Goal: Transaction & Acquisition: Purchase product/service

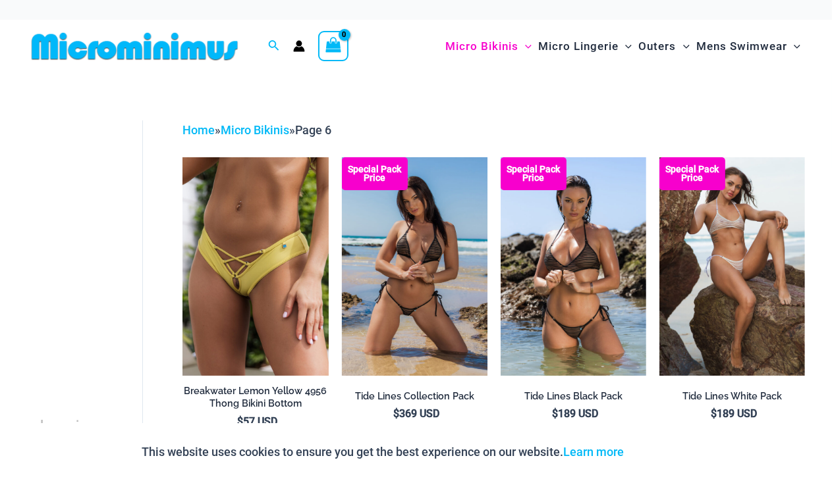
drag, startPoint x: 124, startPoint y: 327, endPoint x: 394, endPoint y: 299, distance: 271.4
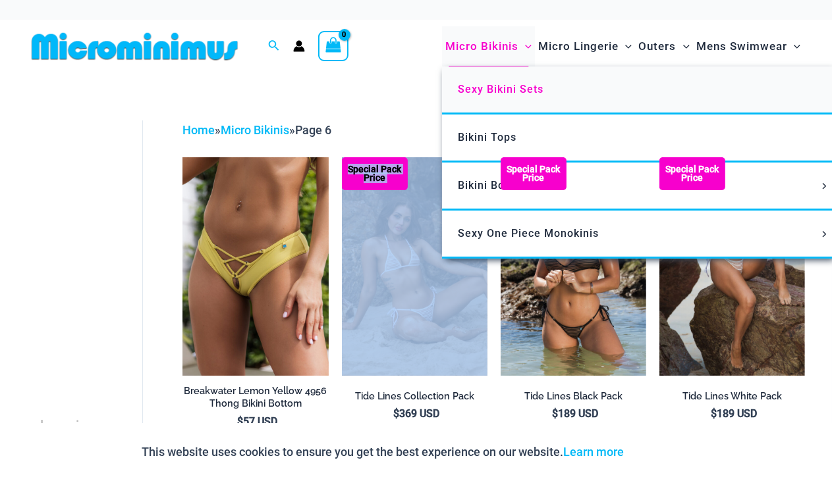
click at [467, 74] on link "Sexy Bikini Sets" at bounding box center [638, 90] width 392 height 48
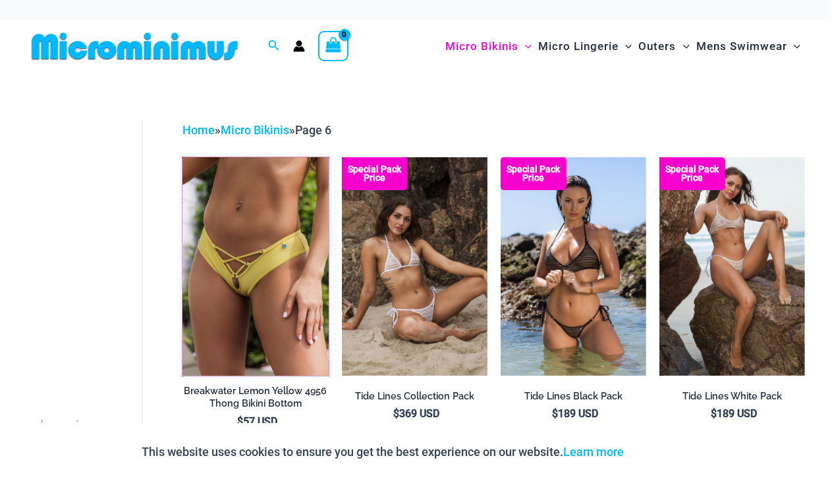
click at [182, 157] on img at bounding box center [182, 157] width 0 height 0
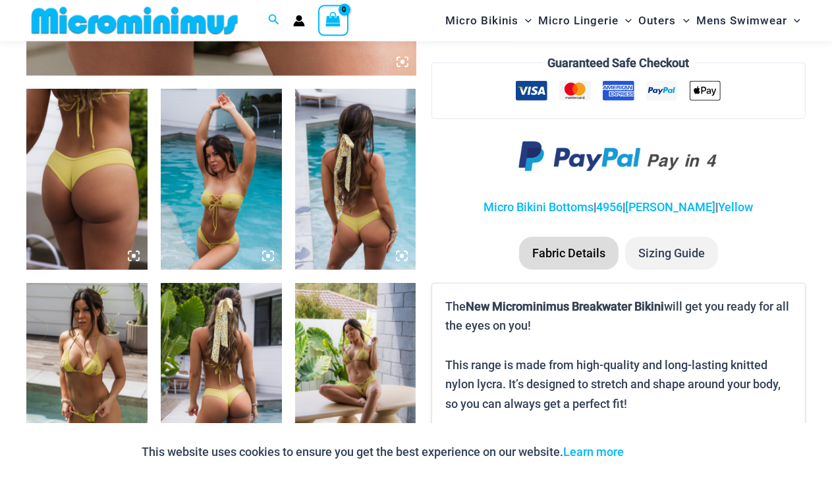
scroll to position [842, 0]
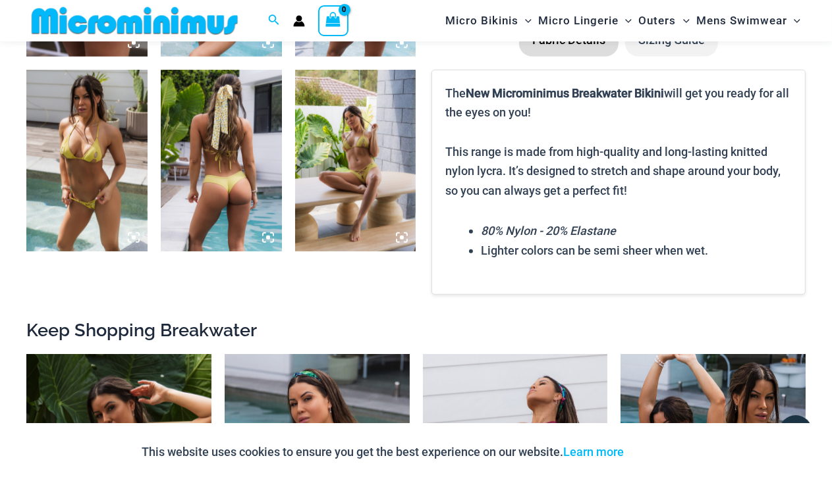
click at [96, 169] on img at bounding box center [86, 161] width 121 height 182
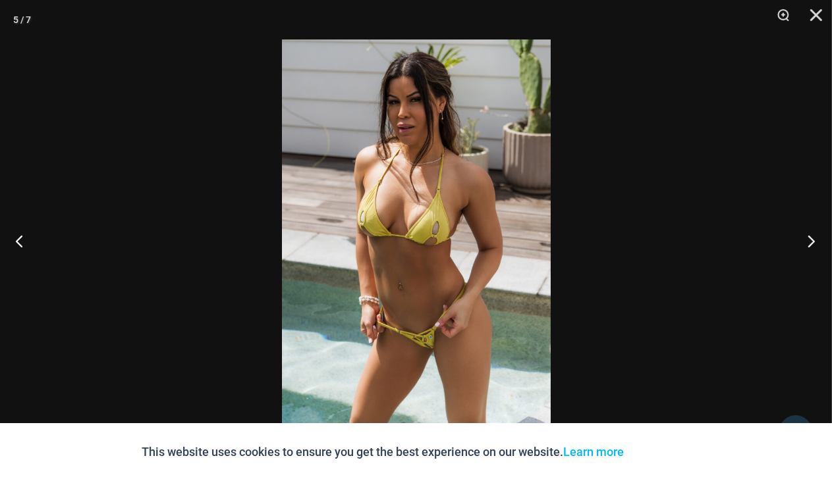
click at [808, 242] on button "Next" at bounding box center [806, 241] width 49 height 66
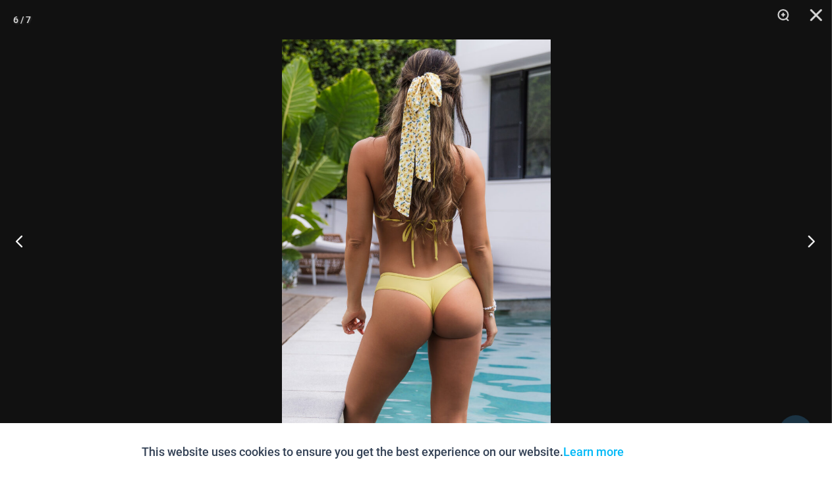
click at [808, 242] on button "Next" at bounding box center [806, 241] width 49 height 66
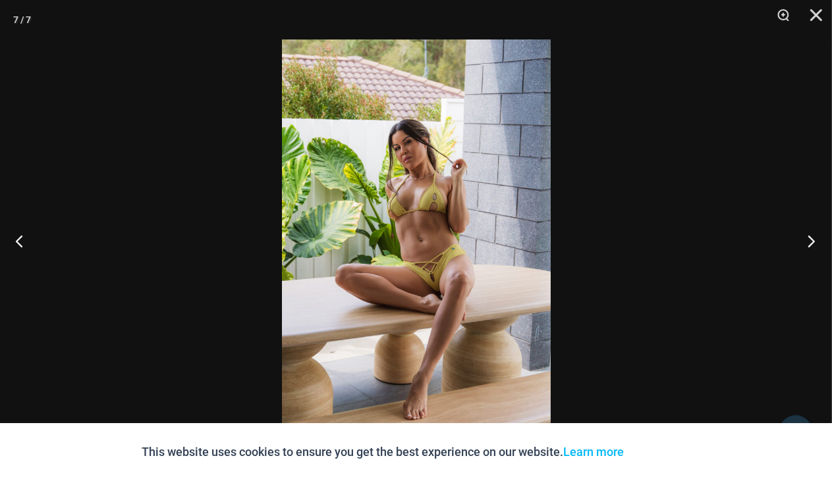
click at [808, 242] on button "Next" at bounding box center [806, 241] width 49 height 66
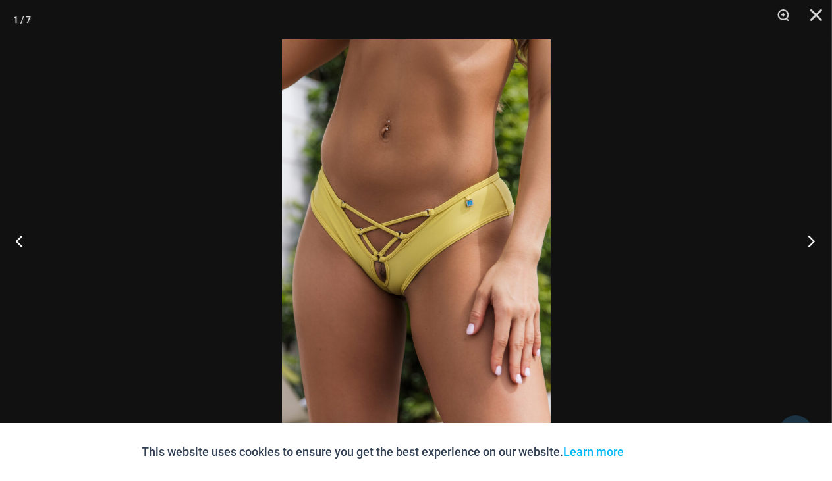
click at [808, 242] on button "Next" at bounding box center [806, 241] width 49 height 66
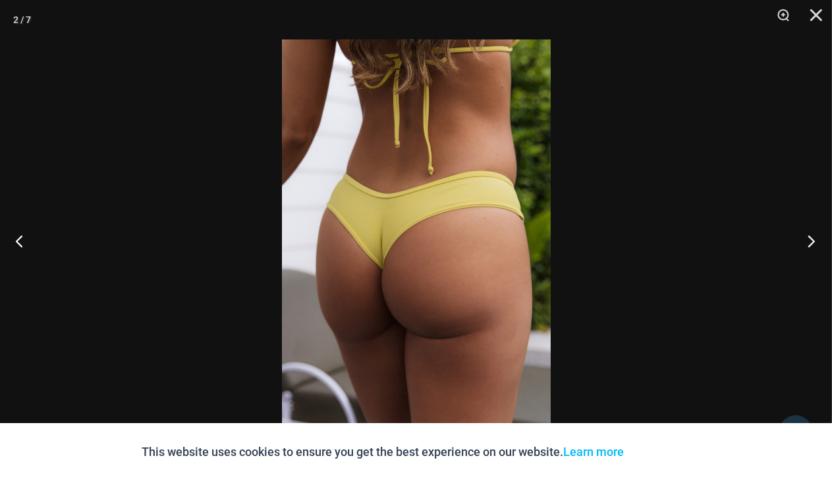
click at [808, 242] on button "Next" at bounding box center [806, 241] width 49 height 66
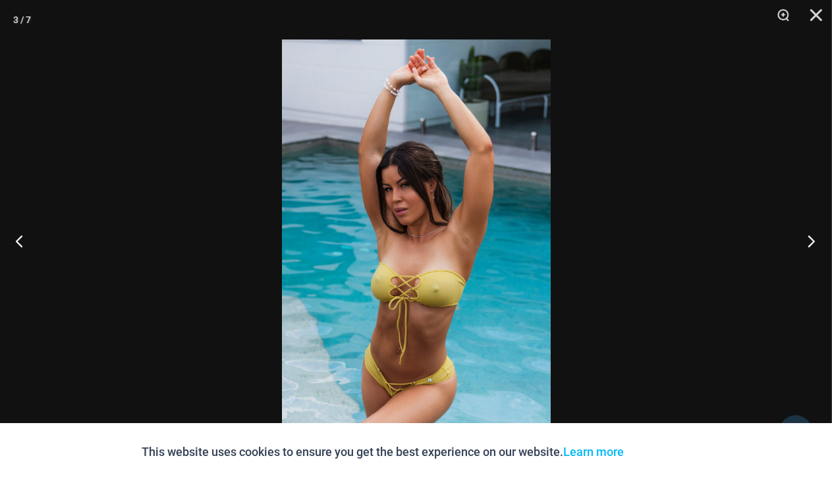
click at [808, 242] on button "Next" at bounding box center [806, 241] width 49 height 66
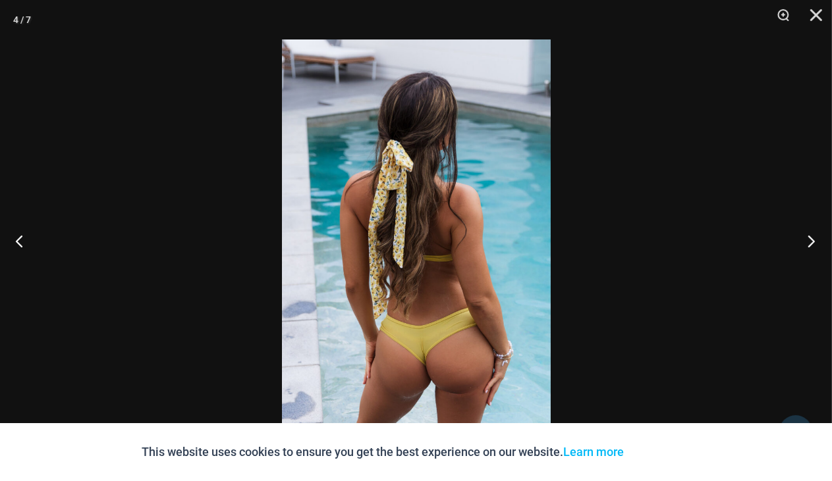
click at [808, 242] on button "Next" at bounding box center [806, 241] width 49 height 66
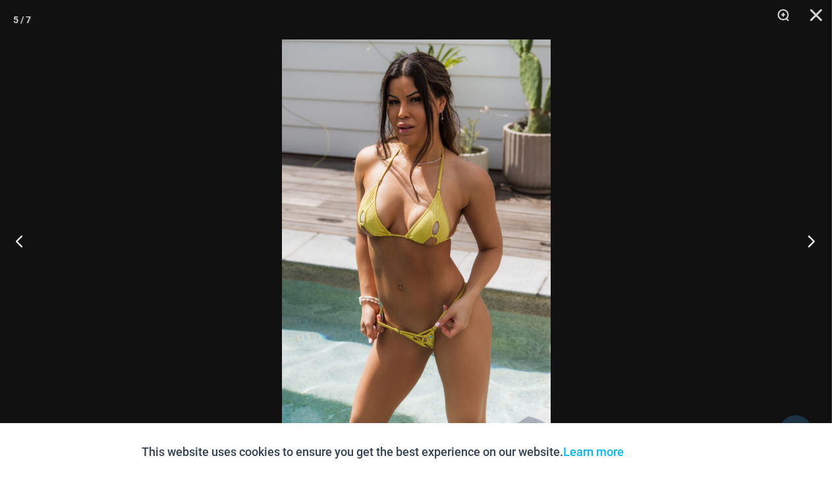
click at [808, 242] on button "Next" at bounding box center [806, 241] width 49 height 66
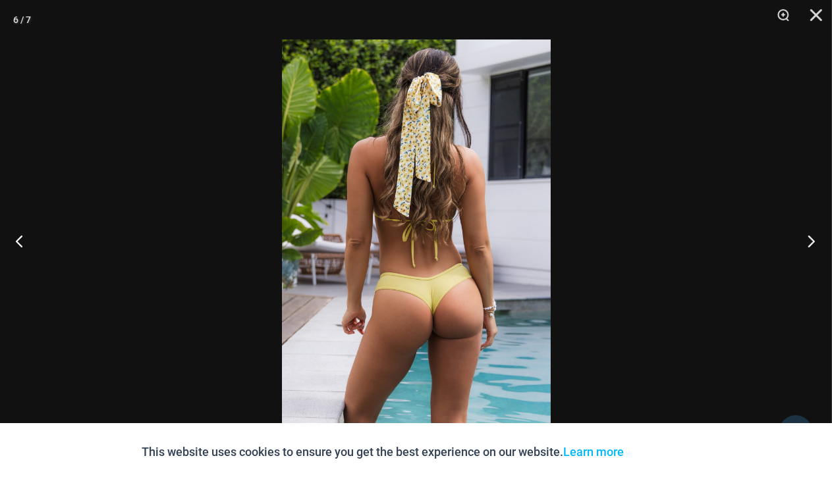
click at [808, 242] on button "Next" at bounding box center [806, 241] width 49 height 66
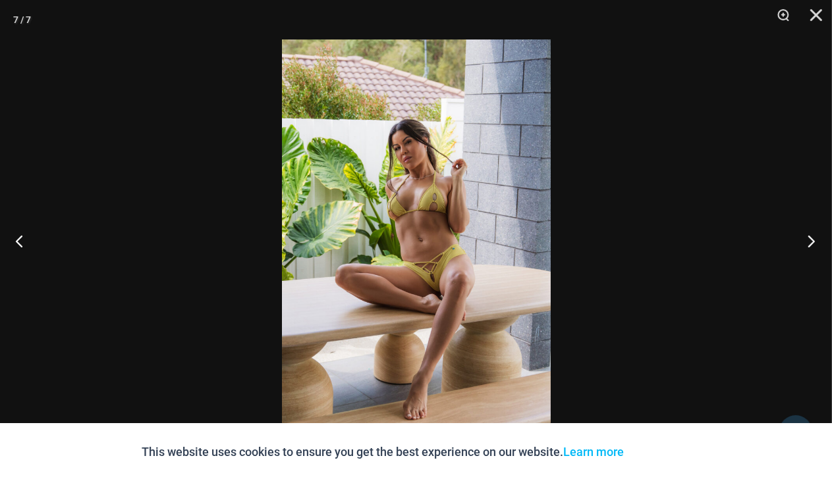
click at [808, 242] on button "Next" at bounding box center [806, 241] width 49 height 66
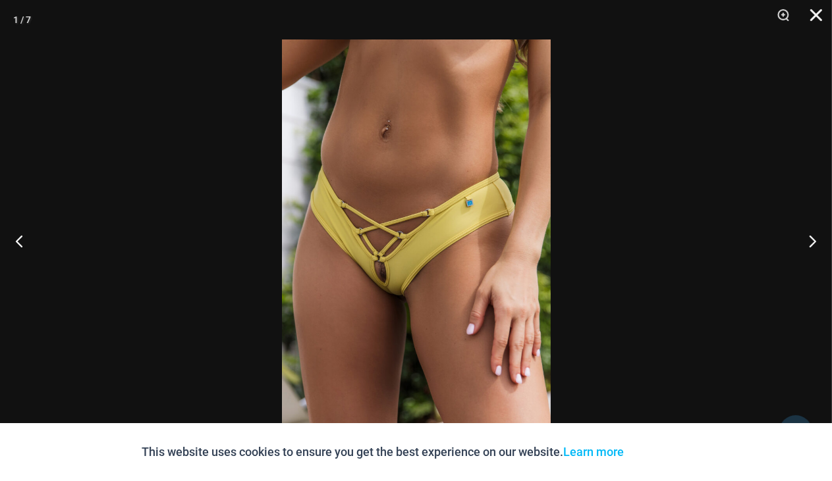
click at [817, 13] on button "Close" at bounding box center [811, 20] width 33 height 40
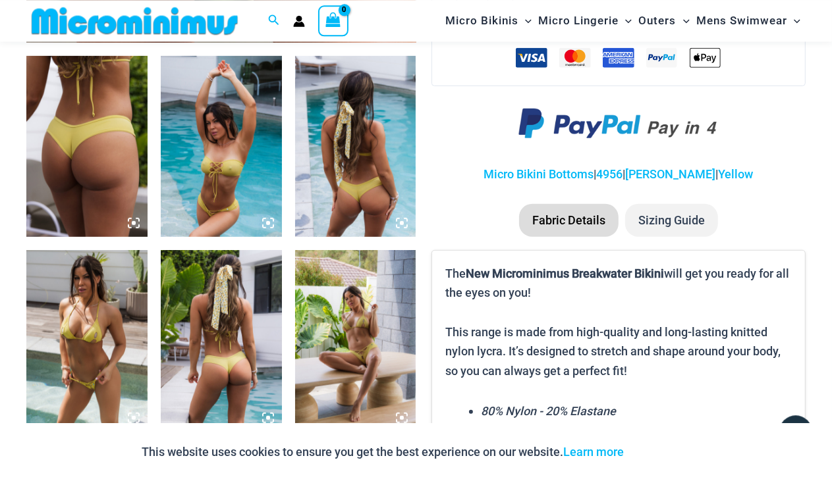
scroll to position [893, 0]
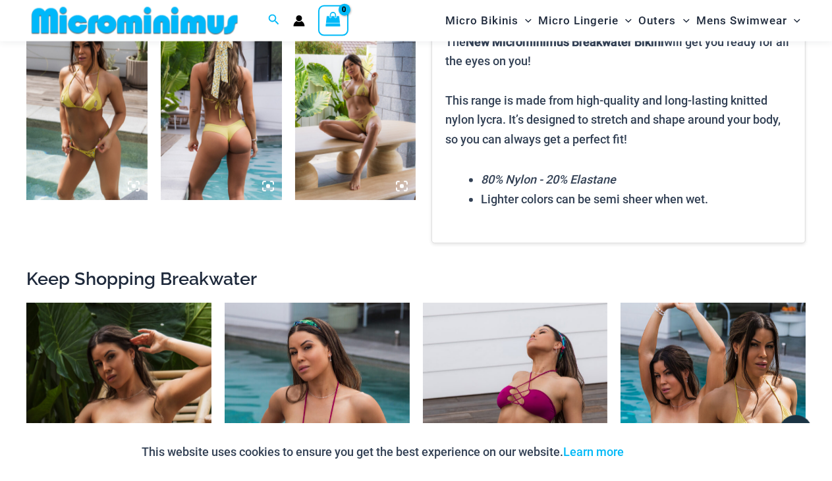
click at [110, 161] on img at bounding box center [86, 109] width 121 height 182
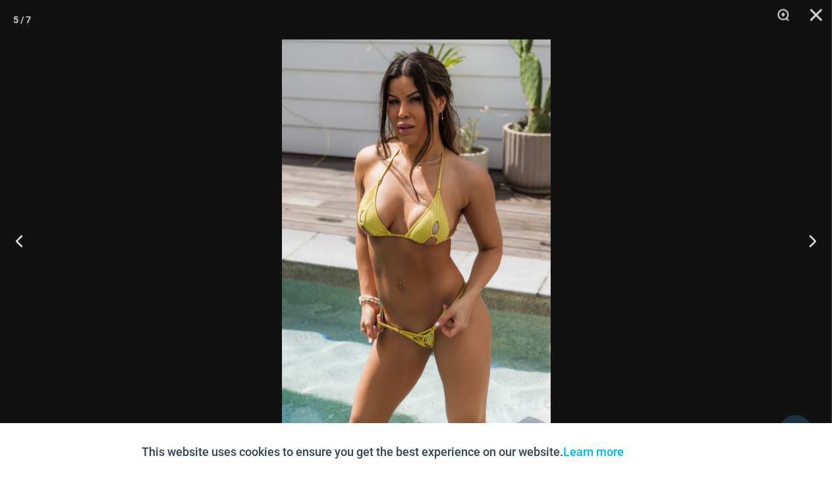
click at [412, 300] on img at bounding box center [416, 241] width 269 height 402
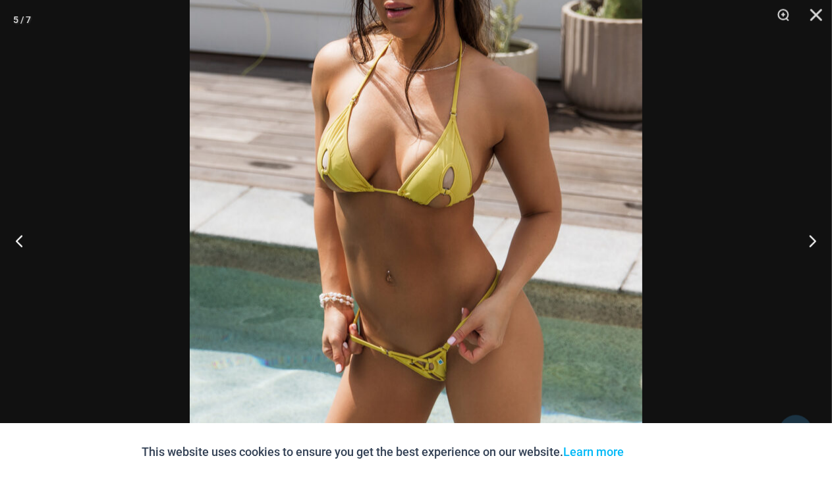
click at [412, 300] on img at bounding box center [416, 199] width 452 height 678
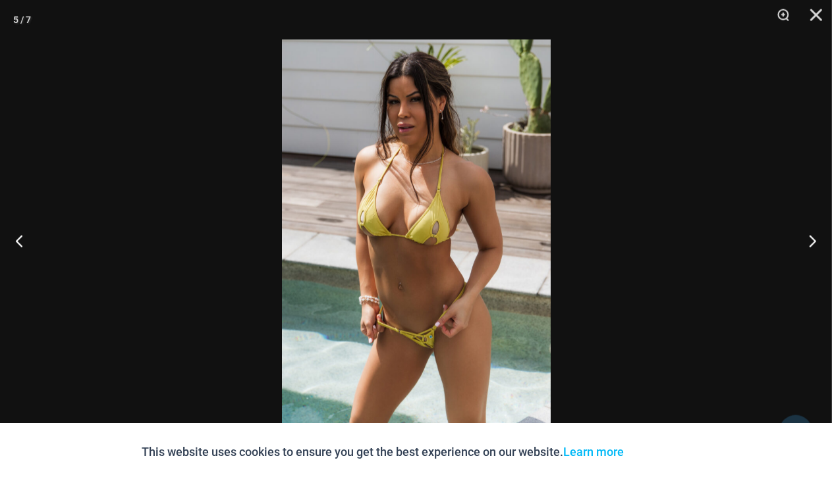
click at [412, 300] on img at bounding box center [416, 241] width 269 height 402
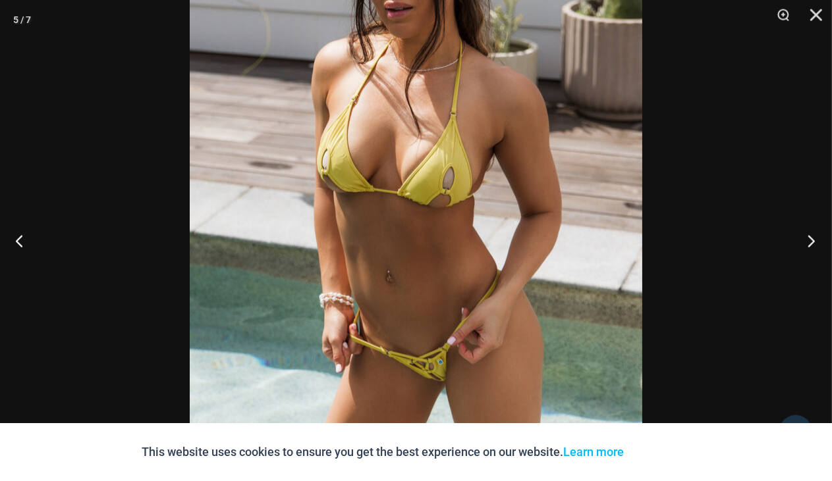
click at [807, 243] on button "Next" at bounding box center [806, 241] width 49 height 66
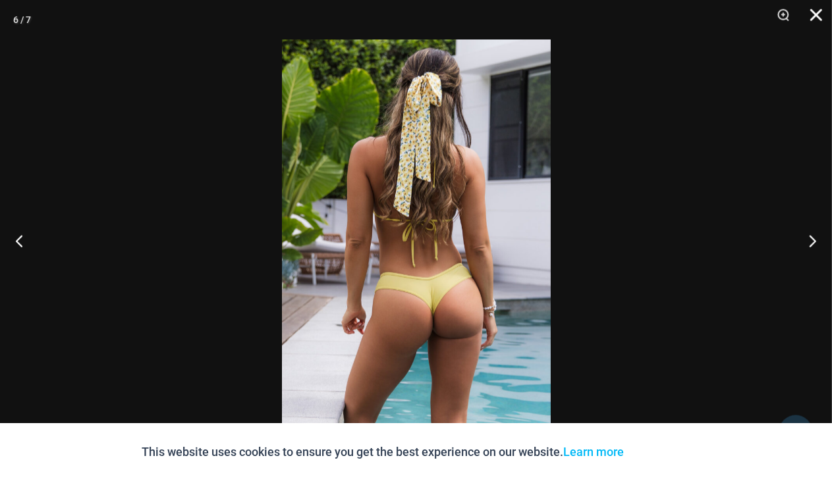
click at [817, 13] on button "Close" at bounding box center [811, 20] width 33 height 40
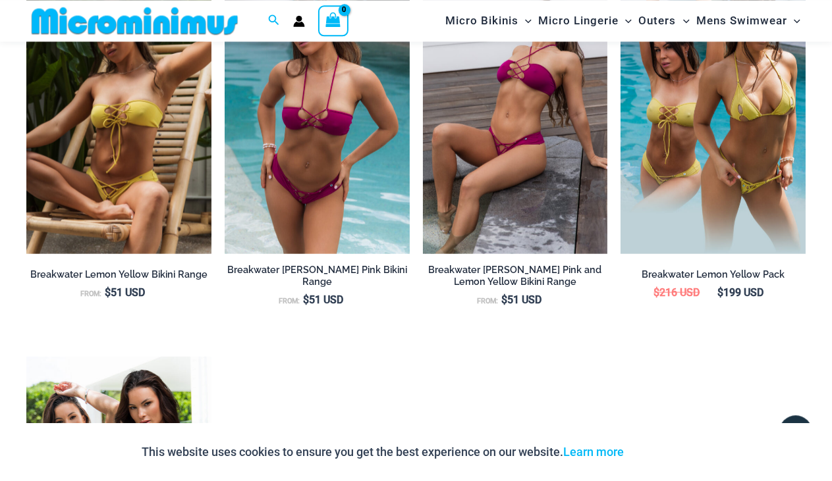
scroll to position [1215, 0]
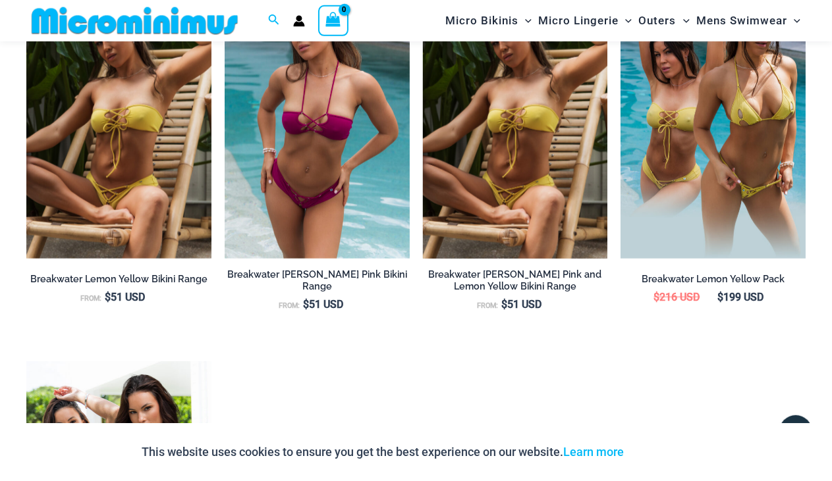
click at [523, 194] on img at bounding box center [515, 120] width 185 height 277
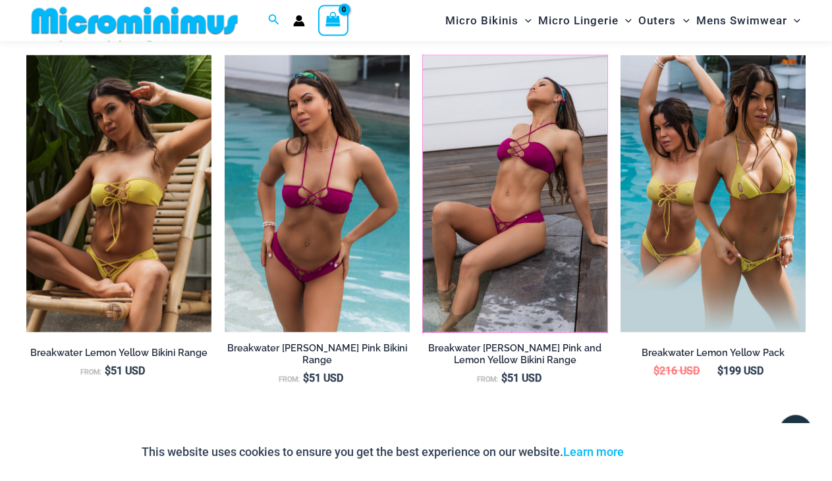
scroll to position [1156, 0]
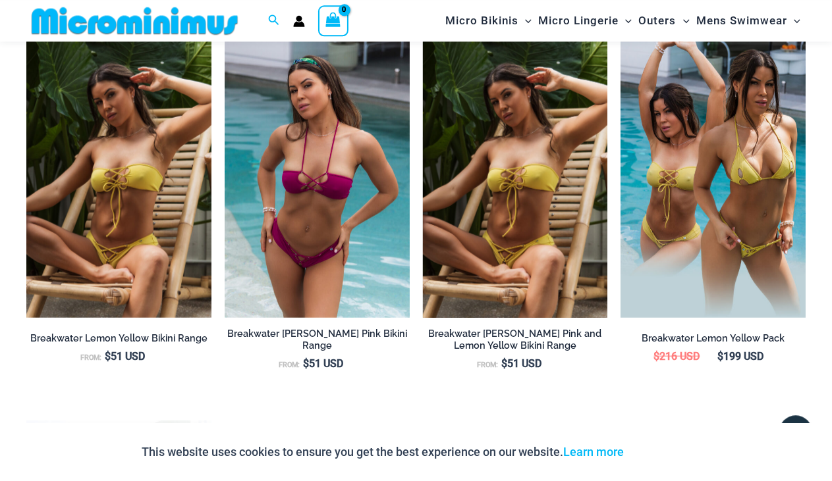
click at [450, 222] on img at bounding box center [515, 178] width 185 height 277
click at [483, 211] on img at bounding box center [515, 178] width 185 height 277
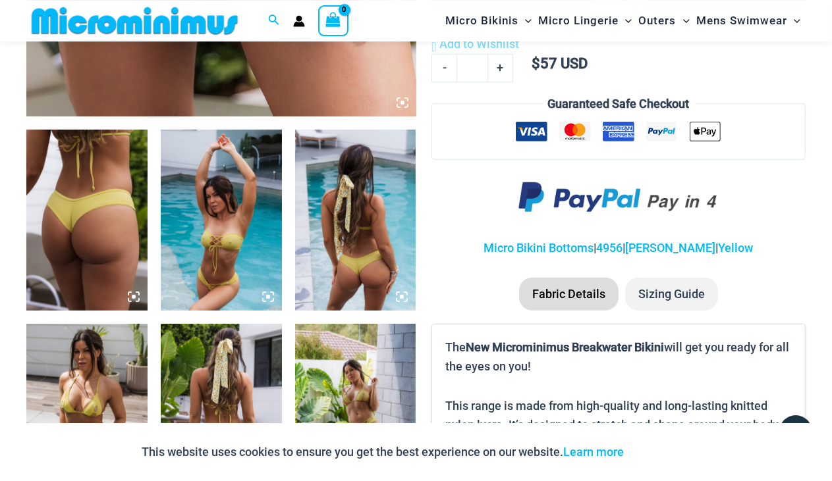
scroll to position [577, 0]
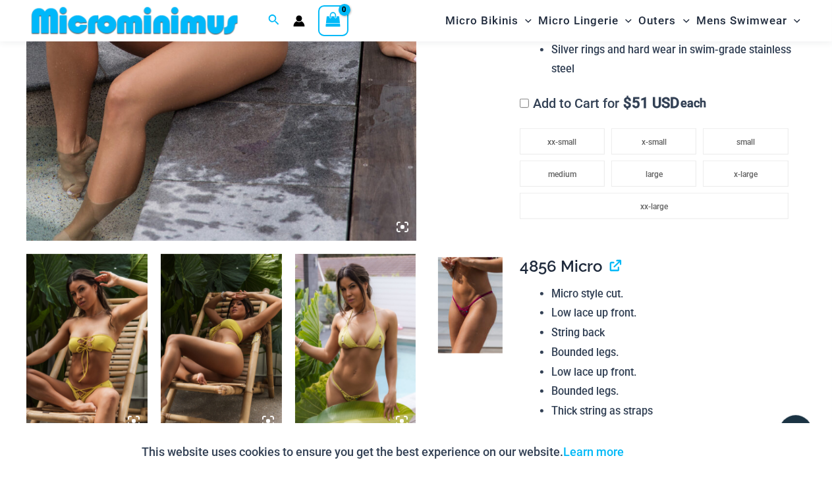
scroll to position [469, 0]
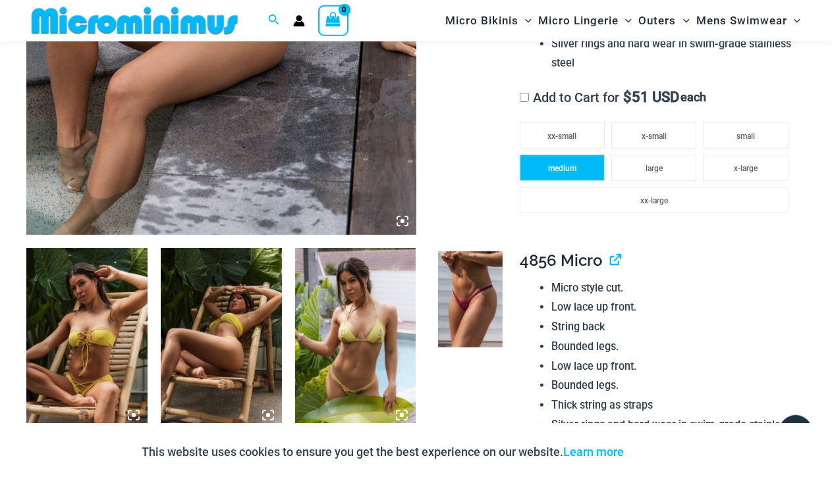
click at [568, 175] on li "medium" at bounding box center [561, 168] width 85 height 26
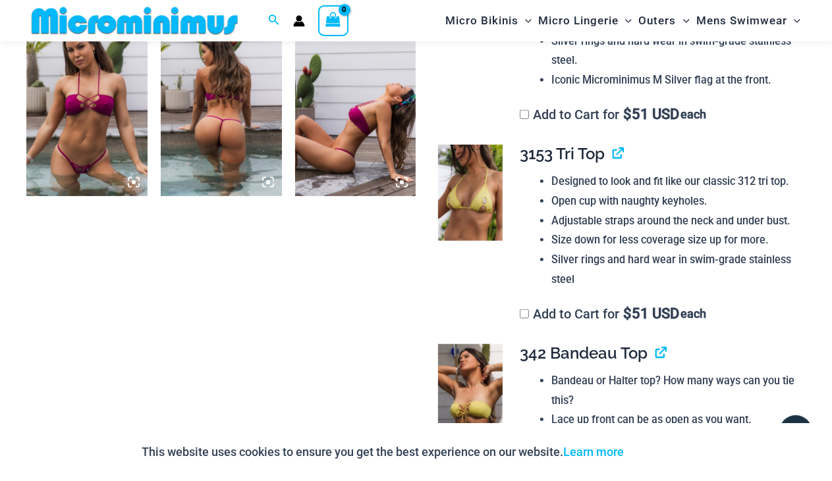
scroll to position [910, 0]
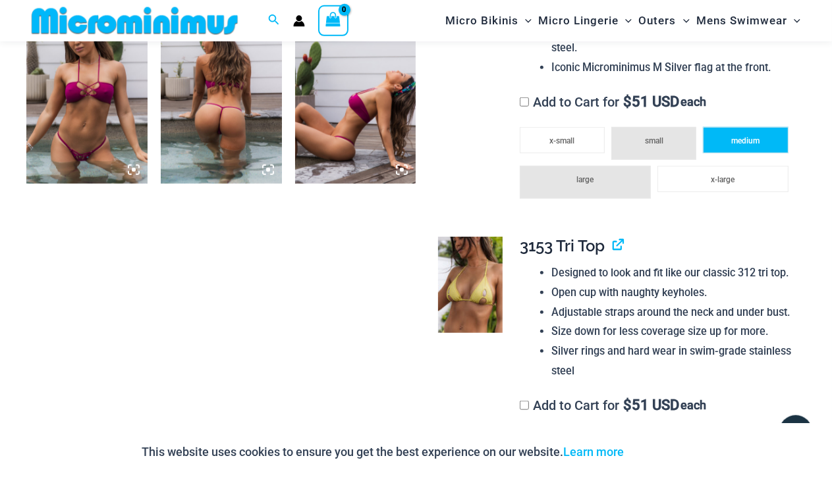
click at [742, 144] on span "medium" at bounding box center [745, 140] width 28 height 9
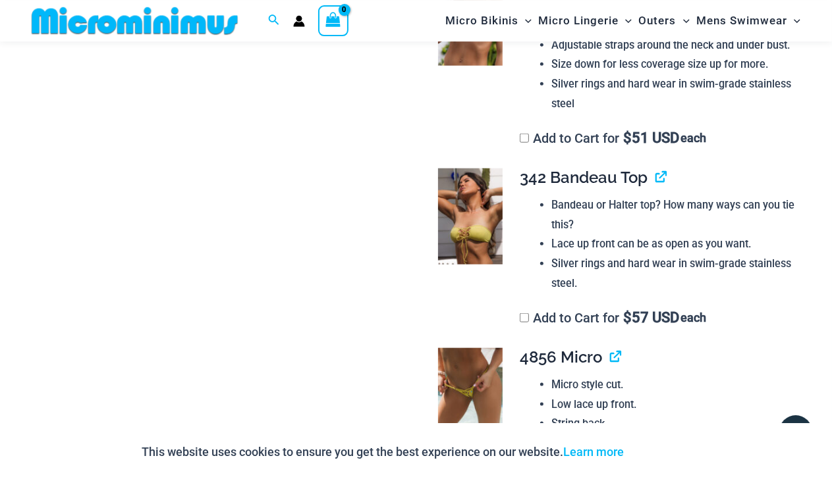
scroll to position [1234, 0]
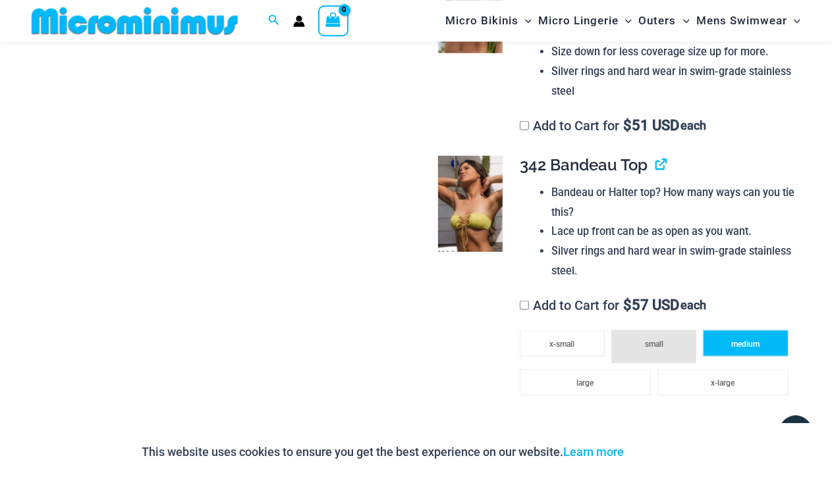
click at [738, 355] on li "medium" at bounding box center [744, 343] width 85 height 26
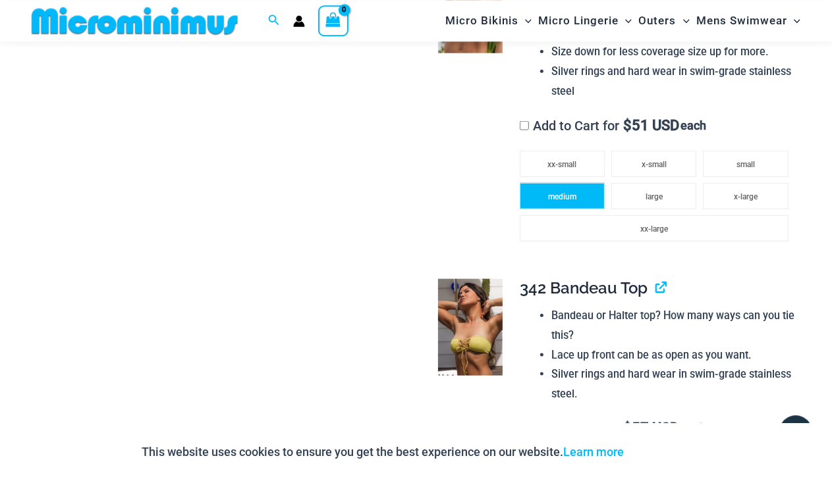
click at [577, 196] on li "medium" at bounding box center [561, 195] width 85 height 26
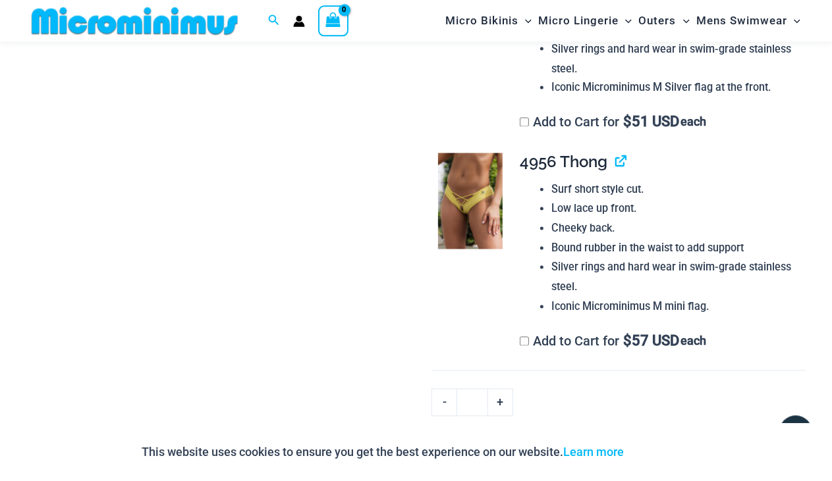
scroll to position [2024, 0]
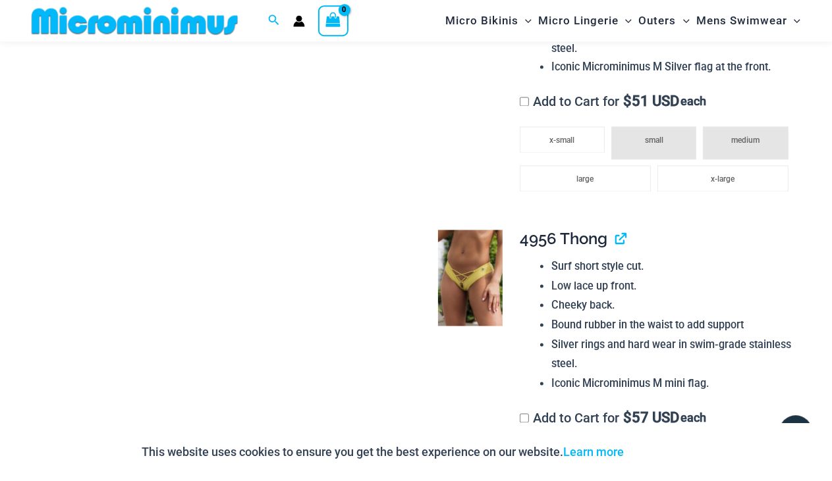
click at [744, 159] on li "medium" at bounding box center [744, 142] width 85 height 33
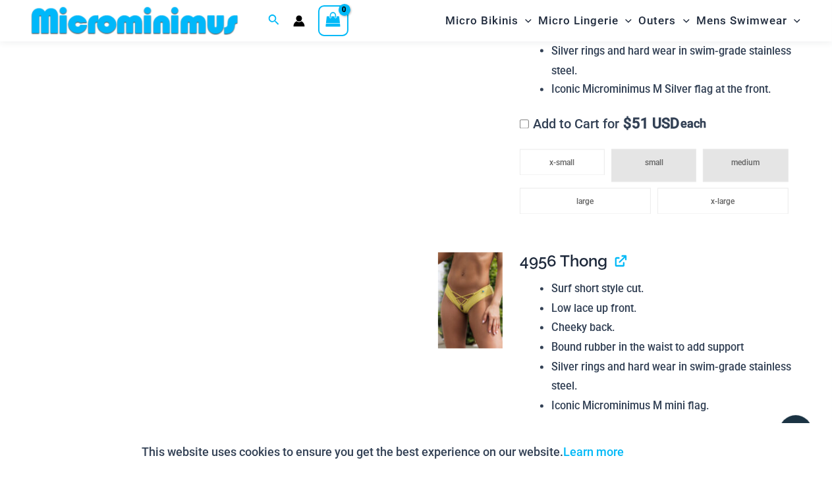
scroll to position [1994, 0]
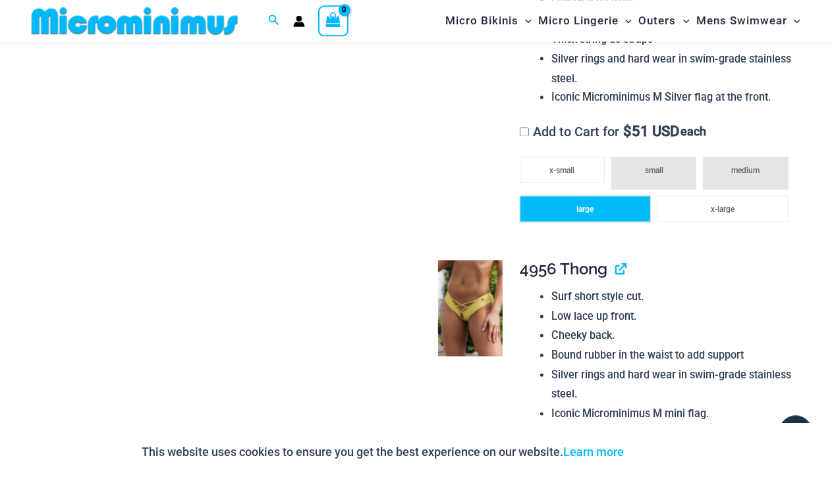
click at [586, 214] on span "large" at bounding box center [584, 209] width 17 height 9
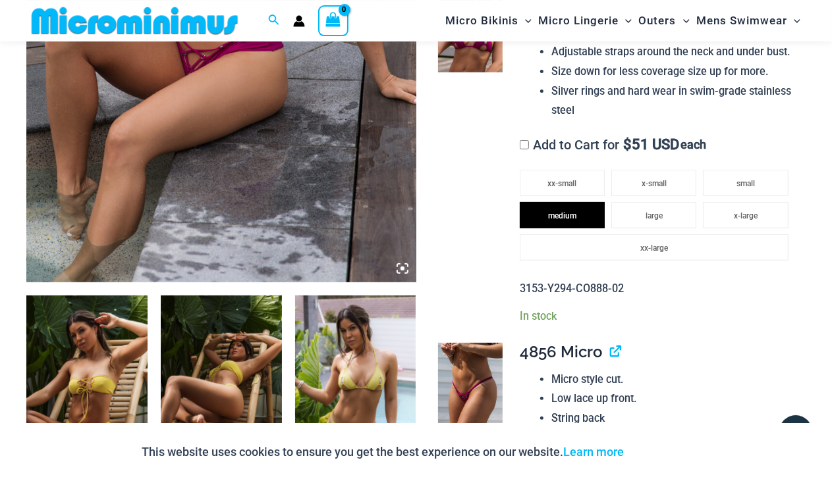
scroll to position [282, 0]
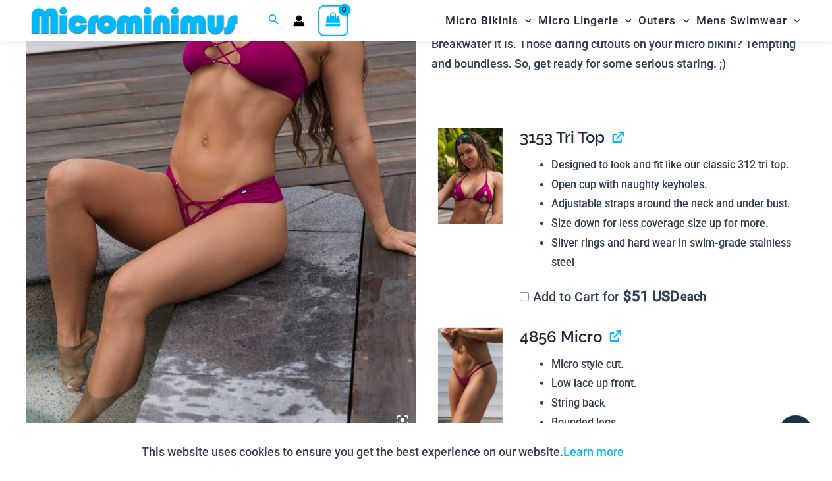
scroll to position [276, 0]
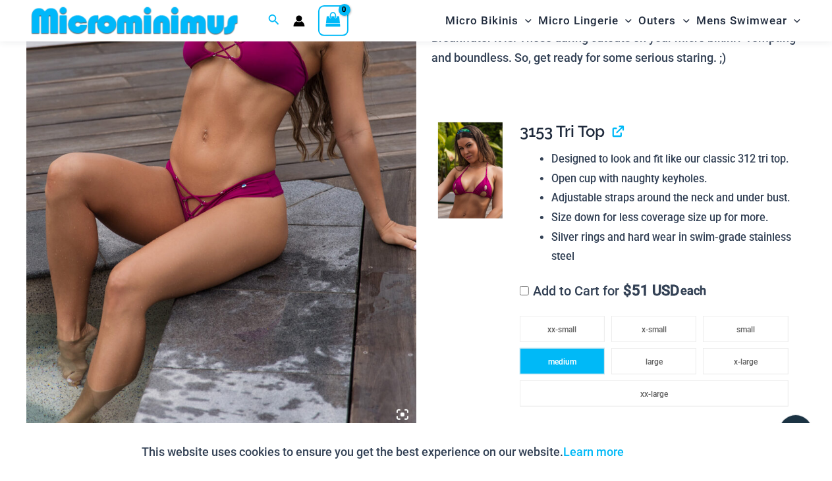
click at [570, 363] on span "medium" at bounding box center [562, 361] width 28 height 9
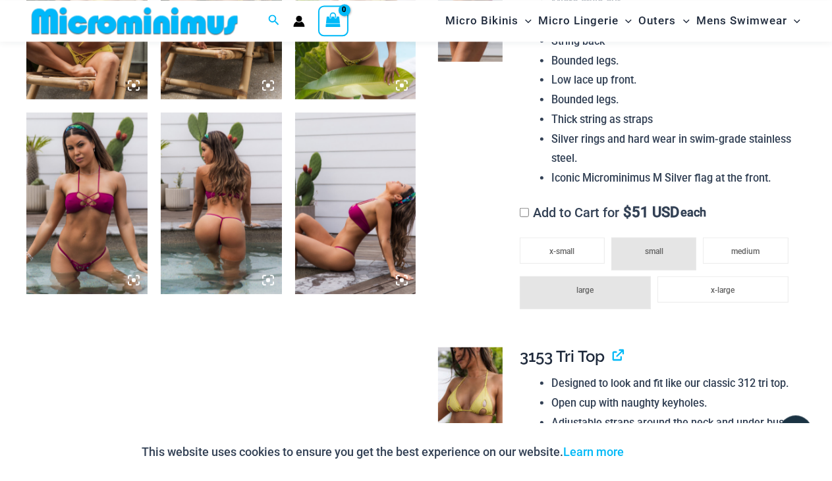
scroll to position [820, 0]
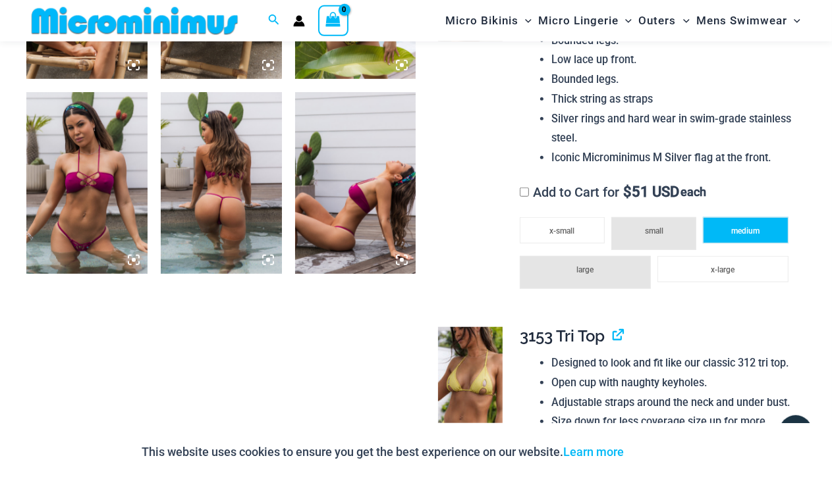
click at [747, 232] on span "medium" at bounding box center [745, 230] width 28 height 9
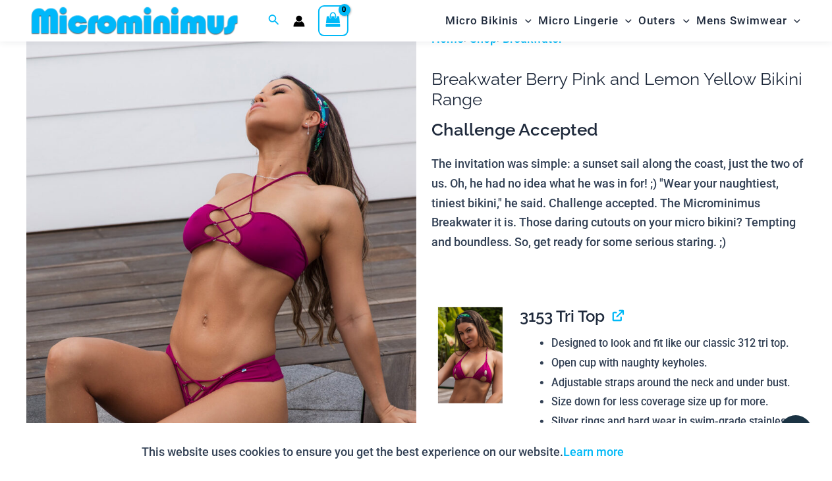
scroll to position [144, 0]
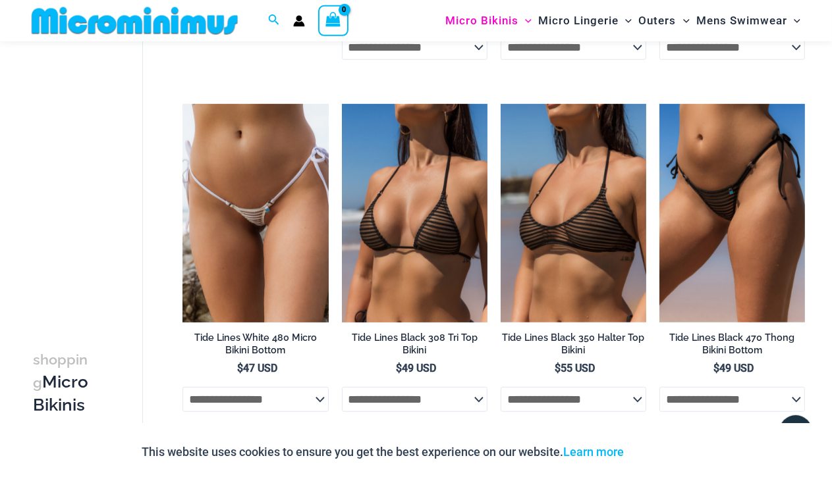
scroll to position [1105, 0]
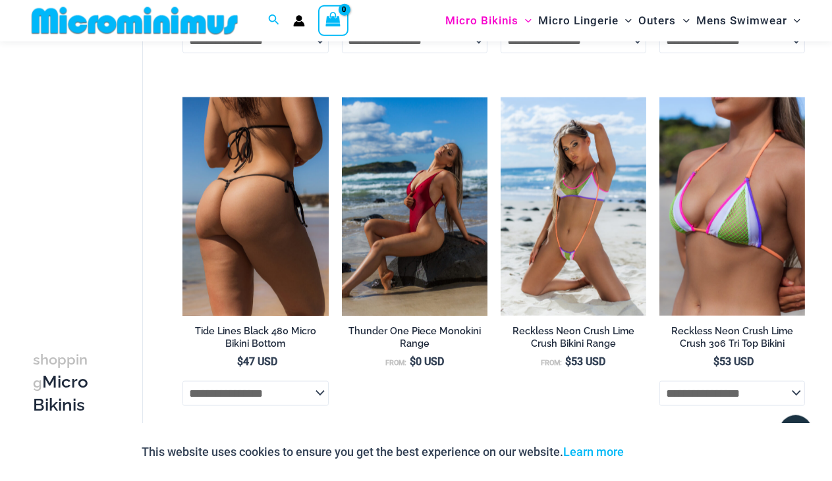
click at [212, 267] on img at bounding box center [255, 206] width 146 height 219
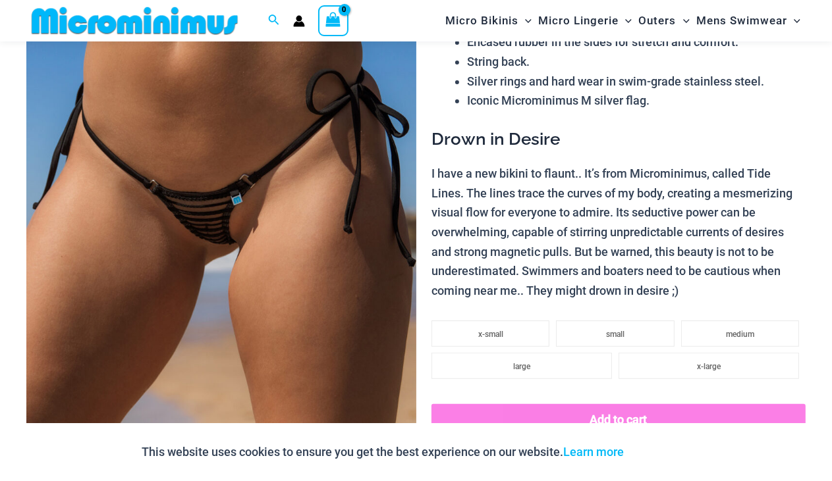
scroll to position [171, 0]
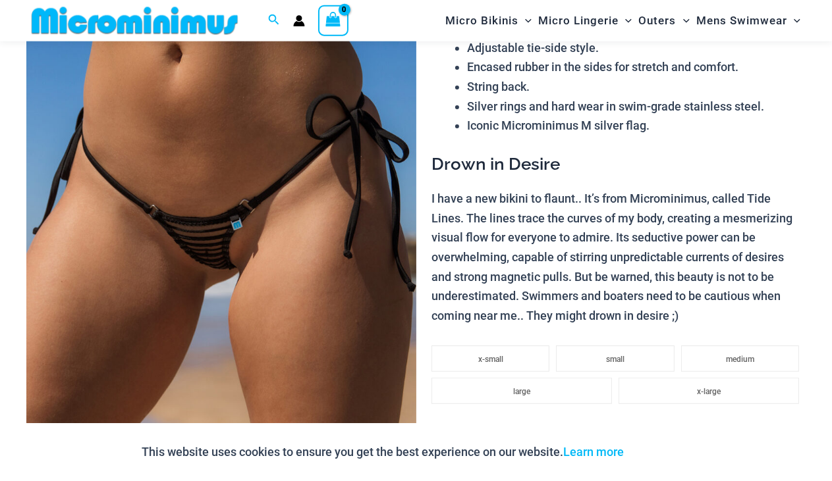
click at [211, 266] on img at bounding box center [221, 241] width 390 height 584
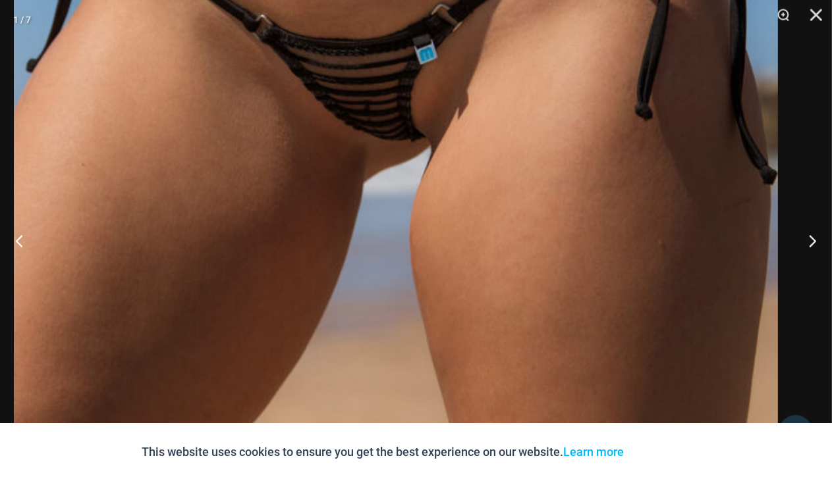
click at [413, 132] on img at bounding box center [396, 85] width 764 height 1145
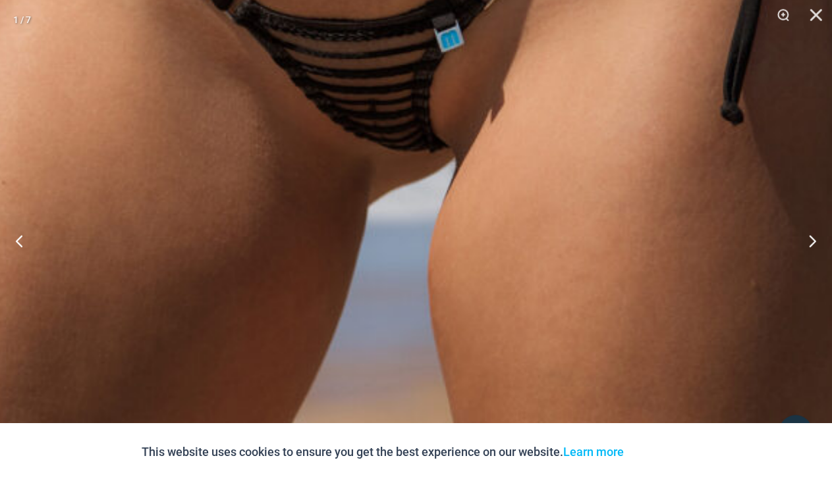
scroll to position [0, 0]
click at [814, 14] on button "Close" at bounding box center [811, 20] width 33 height 40
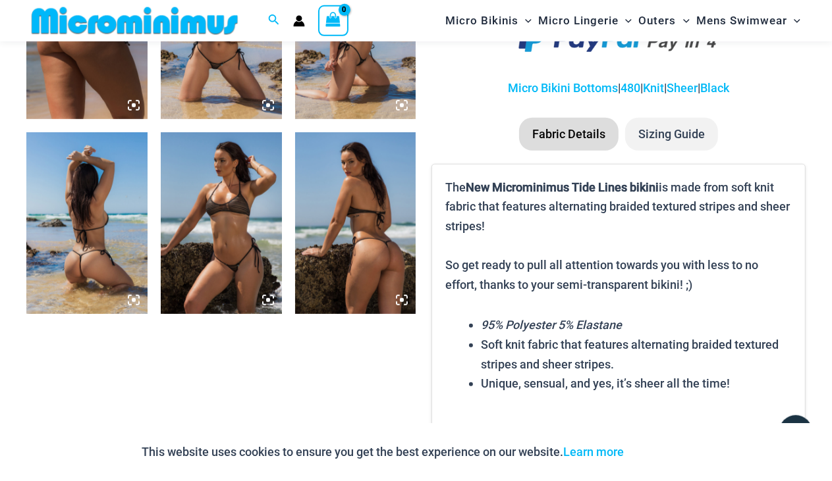
scroll to position [672, 0]
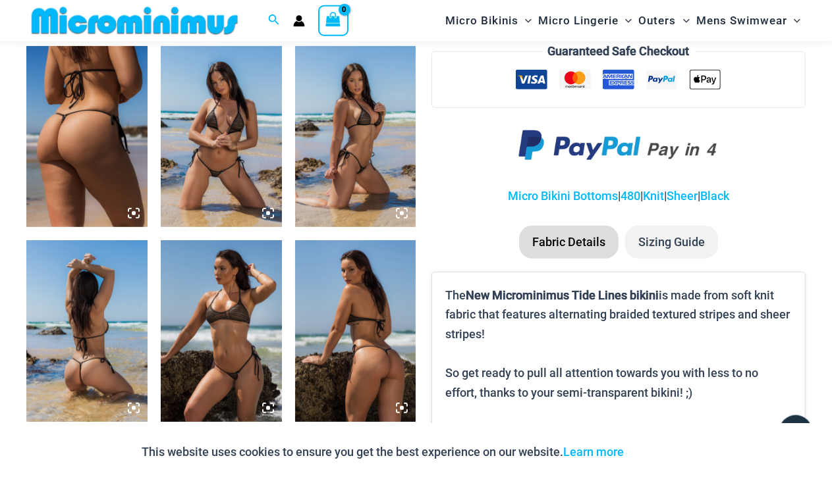
click at [359, 153] on img at bounding box center [355, 137] width 121 height 182
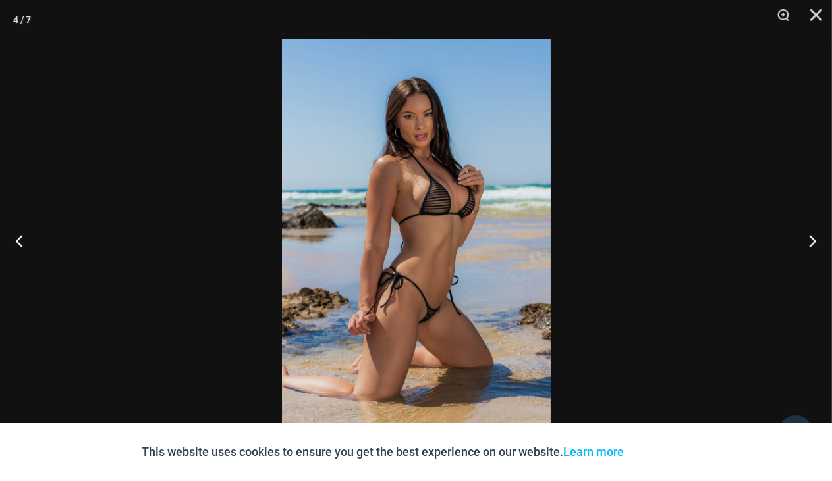
click at [458, 273] on img at bounding box center [416, 241] width 269 height 402
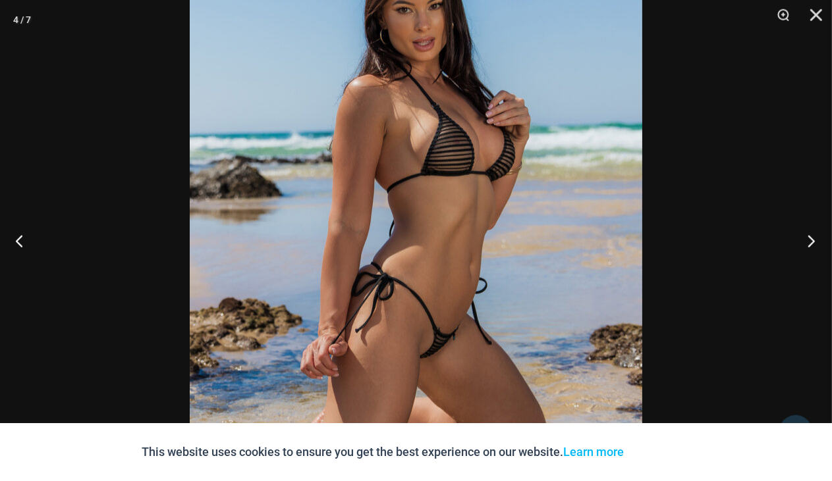
click at [810, 242] on button "Next" at bounding box center [806, 241] width 49 height 66
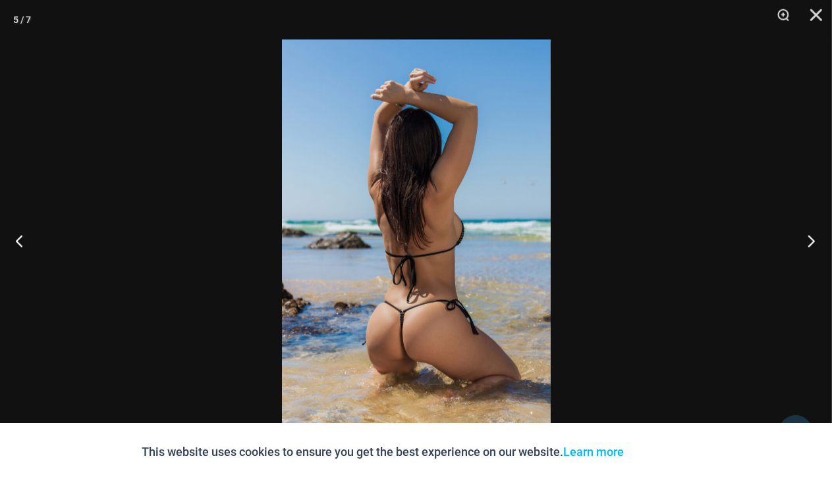
click at [810, 242] on button "Next" at bounding box center [806, 241] width 49 height 66
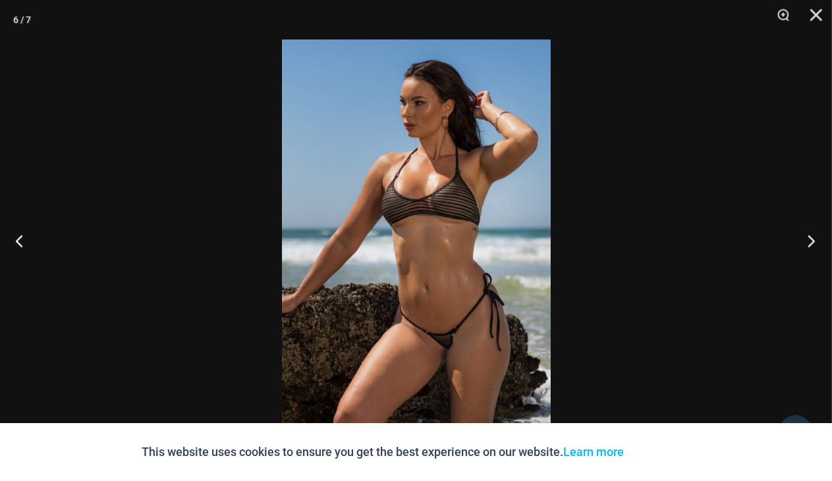
click at [810, 242] on button "Next" at bounding box center [806, 241] width 49 height 66
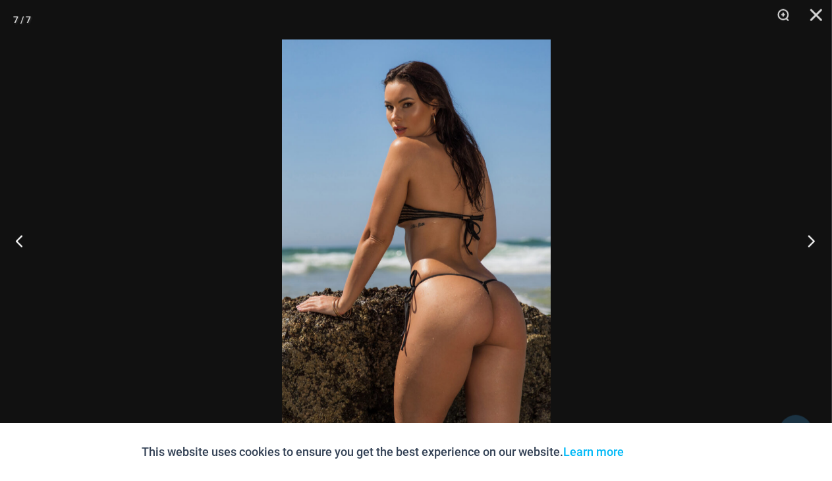
click at [810, 242] on button "Next" at bounding box center [806, 241] width 49 height 66
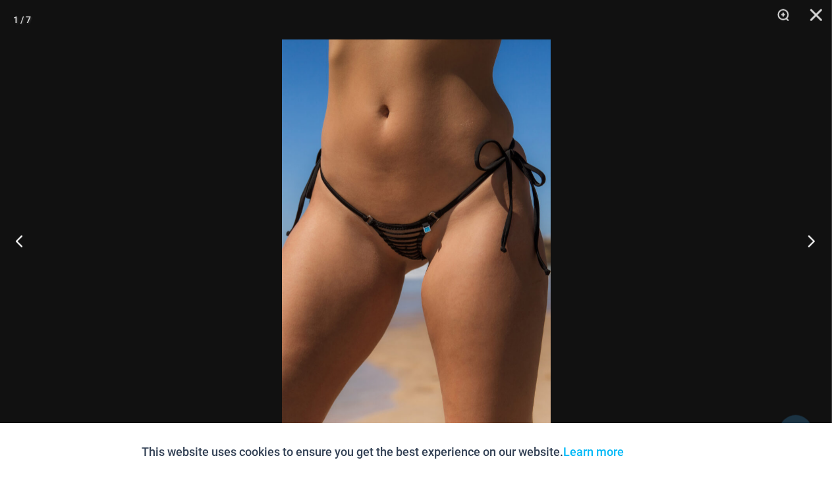
click at [810, 242] on button "Next" at bounding box center [806, 241] width 49 height 66
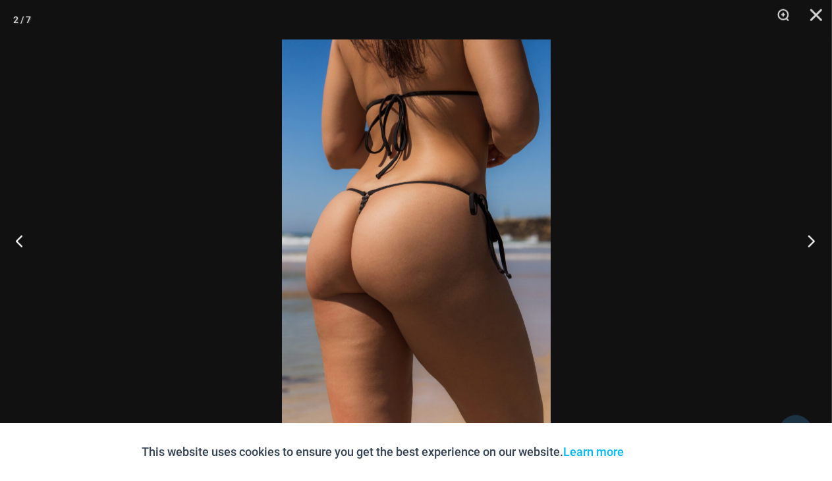
click at [810, 242] on button "Next" at bounding box center [806, 241] width 49 height 66
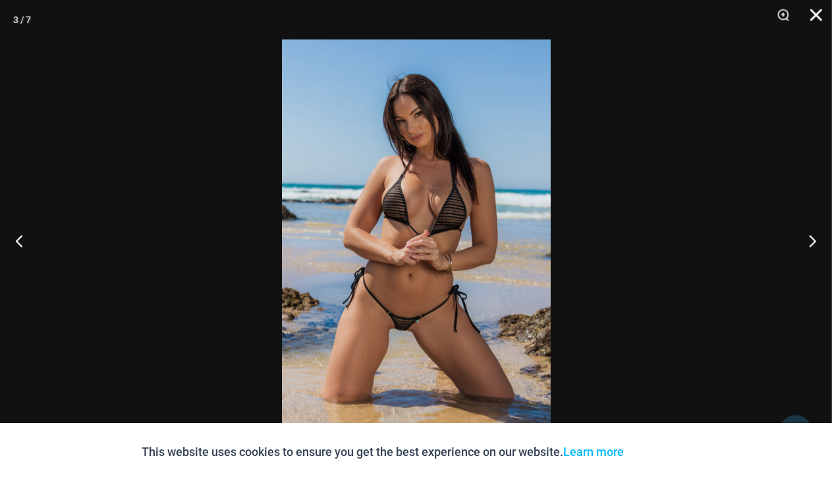
click at [814, 13] on button "Close" at bounding box center [811, 20] width 33 height 40
